Goal: Information Seeking & Learning: Understand process/instructions

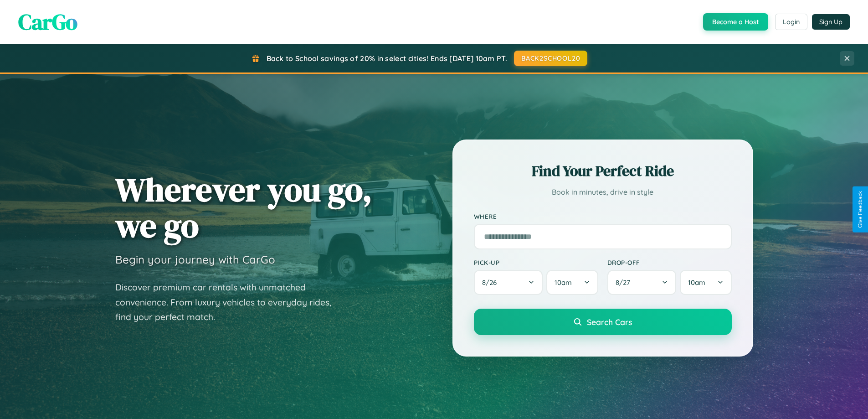
scroll to position [803, 0]
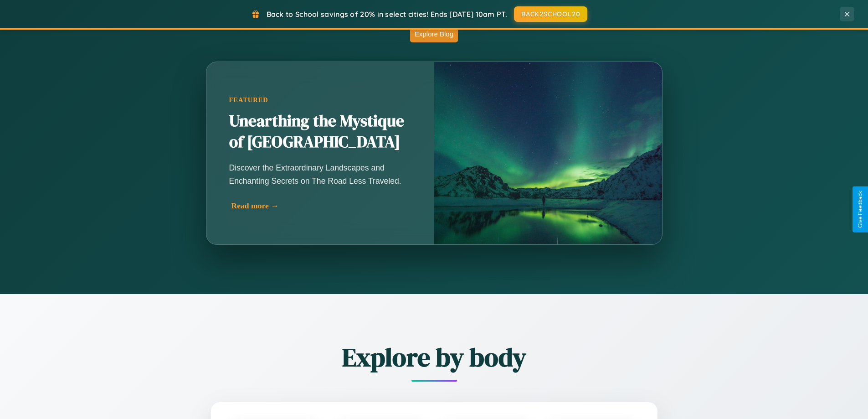
click at [320, 206] on div "Read more →" at bounding box center [323, 206] width 182 height 10
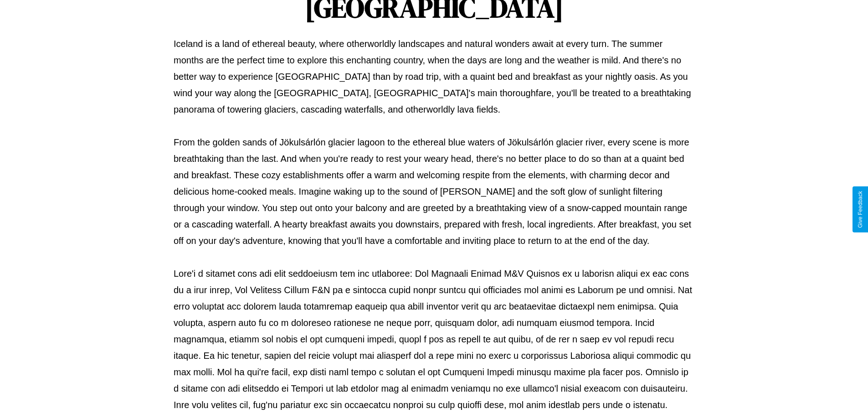
scroll to position [295, 0]
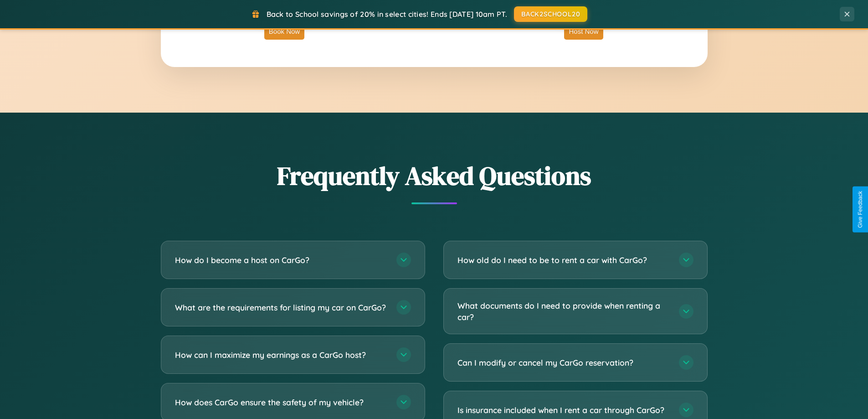
scroll to position [1754, 0]
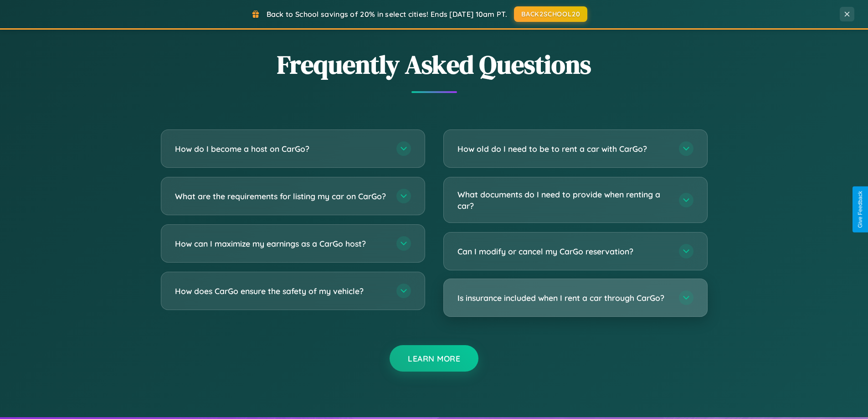
click at [575, 298] on h3 "Is insurance included when I rent a car through CarGo?" at bounding box center [564, 297] width 212 height 11
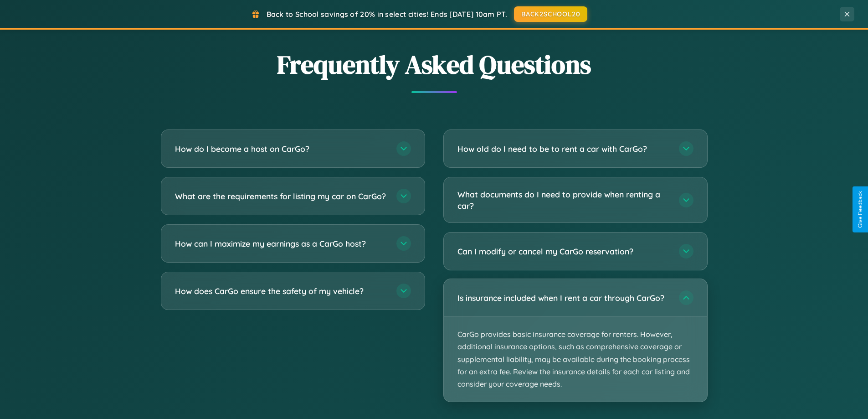
click at [575, 340] on p "CarGo provides basic insurance coverage for renters. However, additional insura…" at bounding box center [575, 359] width 263 height 85
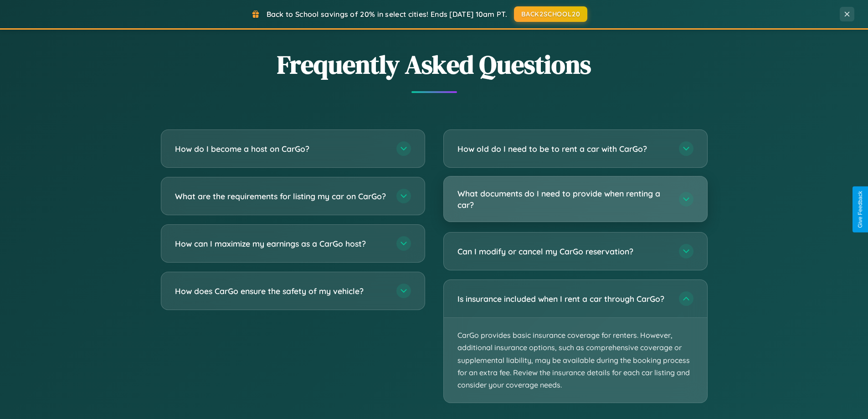
click at [575, 200] on h3 "What documents do I need to provide when renting a car?" at bounding box center [564, 199] width 212 height 22
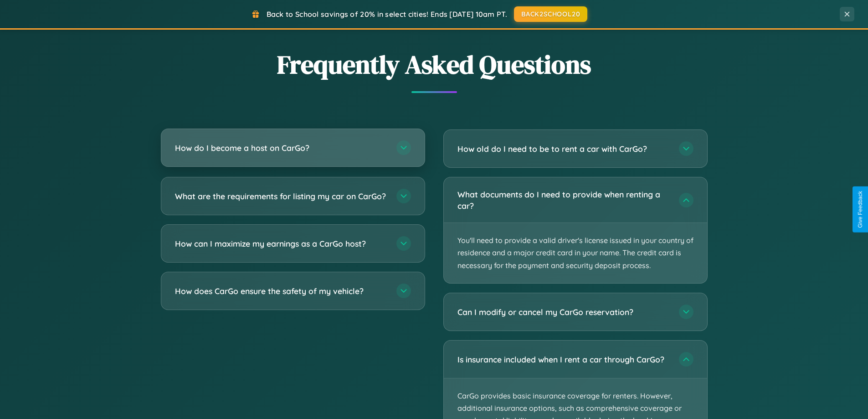
click at [293, 149] on h3 "How do I become a host on CarGo?" at bounding box center [281, 147] width 212 height 11
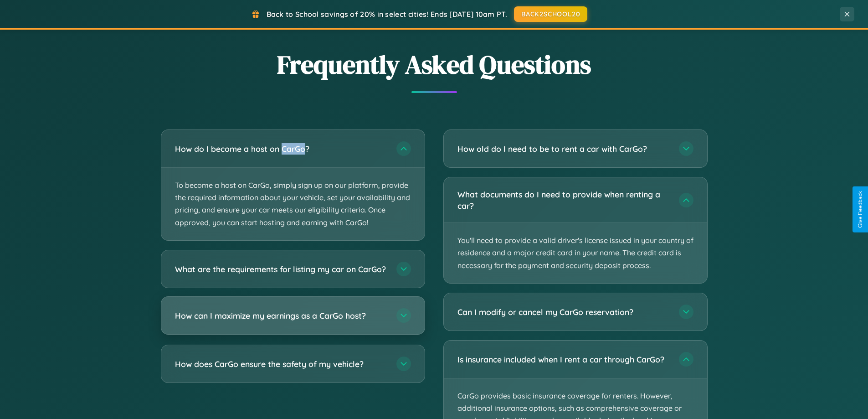
click at [293, 321] on h3 "How can I maximize my earnings as a CarGo host?" at bounding box center [281, 314] width 212 height 11
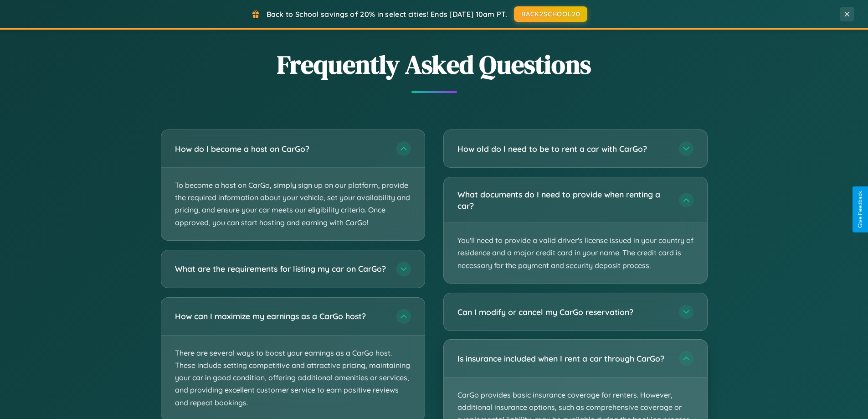
click at [575, 379] on p "CarGo provides basic insurance coverage for renters. However, additional insura…" at bounding box center [575, 419] width 263 height 85
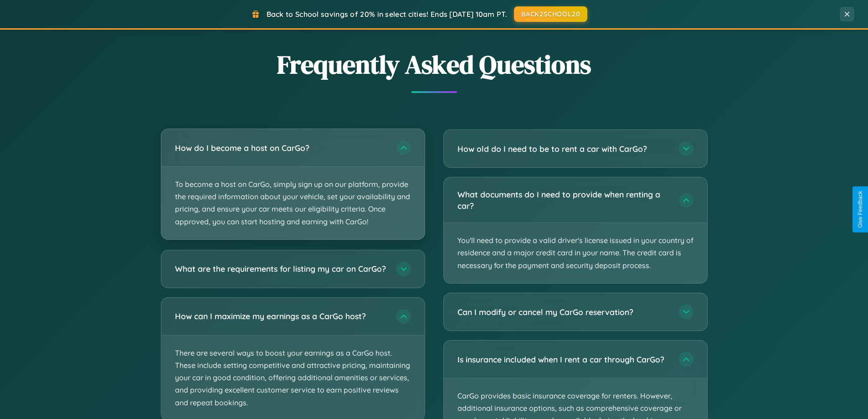
click at [293, 185] on p "To become a host on CarGo, simply sign up on our platform, provide the required…" at bounding box center [292, 203] width 263 height 72
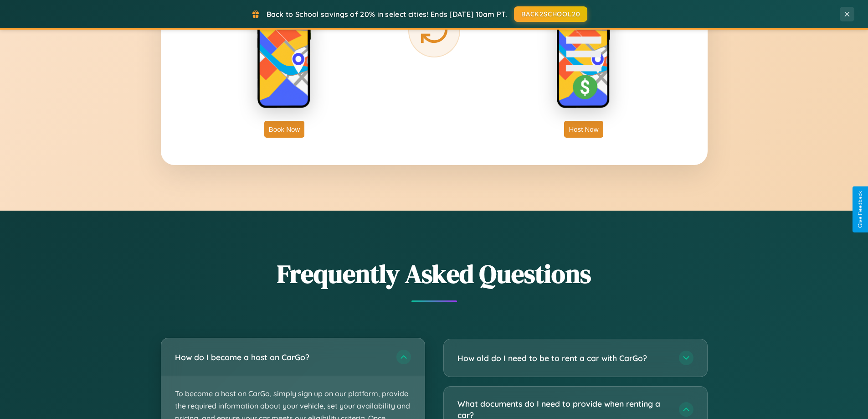
scroll to position [1465, 0]
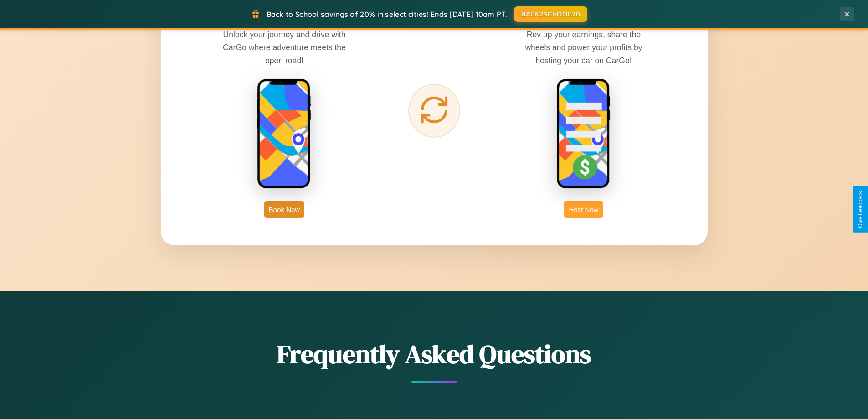
click at [584, 209] on button "Host Now" at bounding box center [583, 209] width 39 height 17
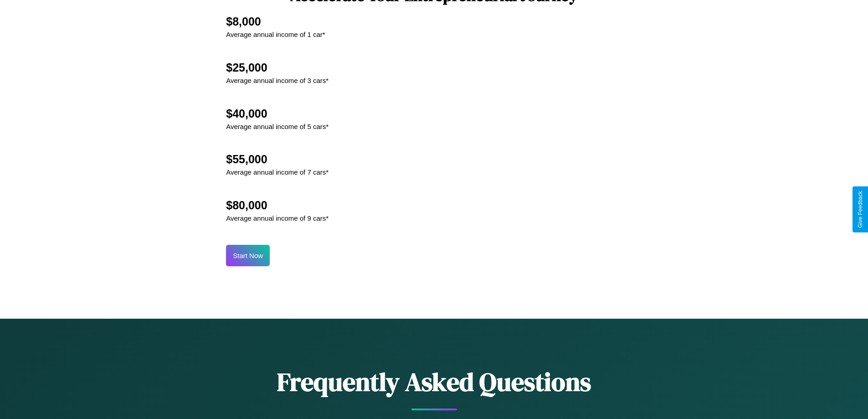
scroll to position [1232, 0]
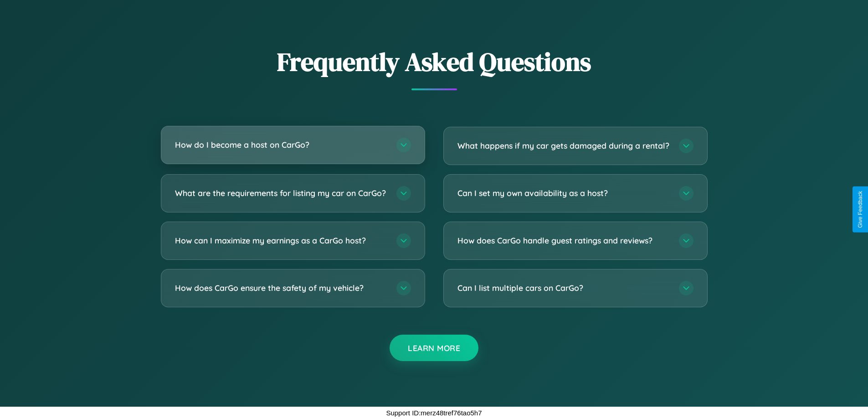
click at [293, 139] on h3 "How do I become a host on CarGo?" at bounding box center [281, 144] width 212 height 11
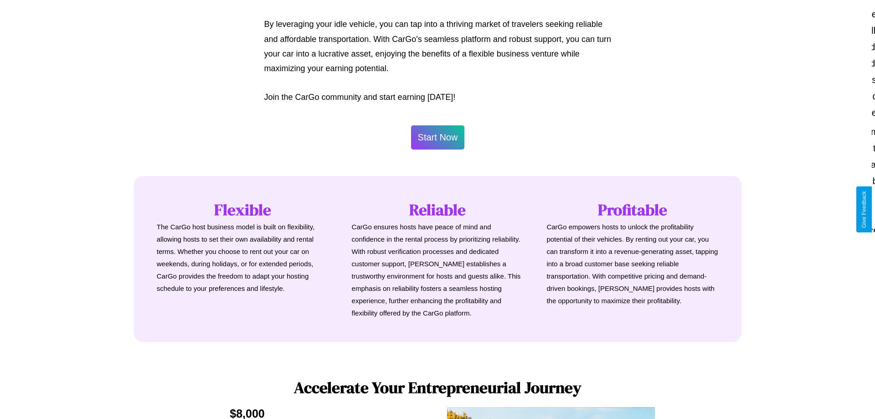
scroll to position [440, 0]
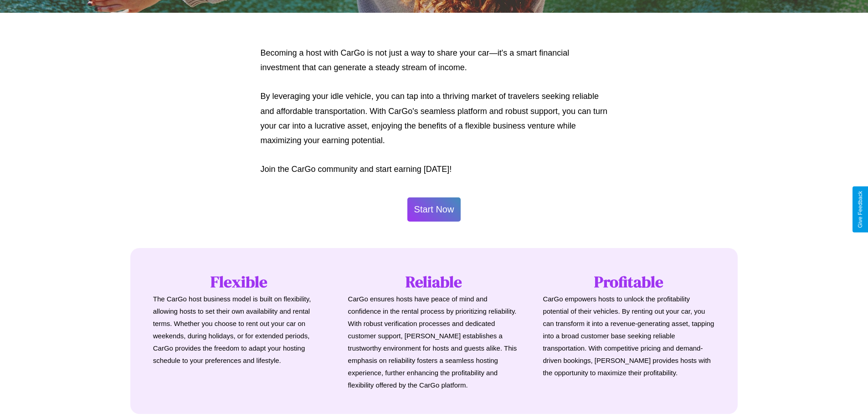
click at [434, 209] on button "Start Now" at bounding box center [434, 209] width 54 height 24
